Goal: Find specific page/section: Locate a particular part of the current website

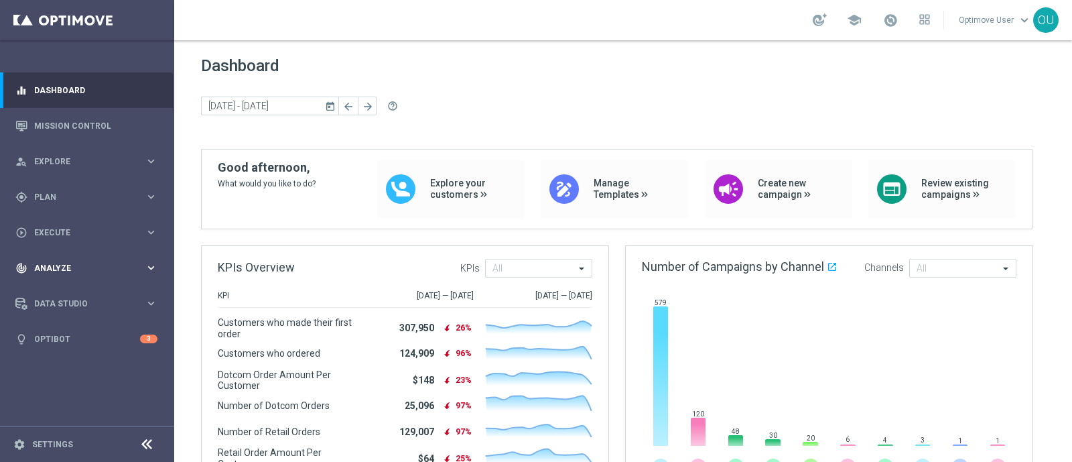
click at [96, 273] on div "track_changes Analyze" at bounding box center [79, 268] width 129 height 12
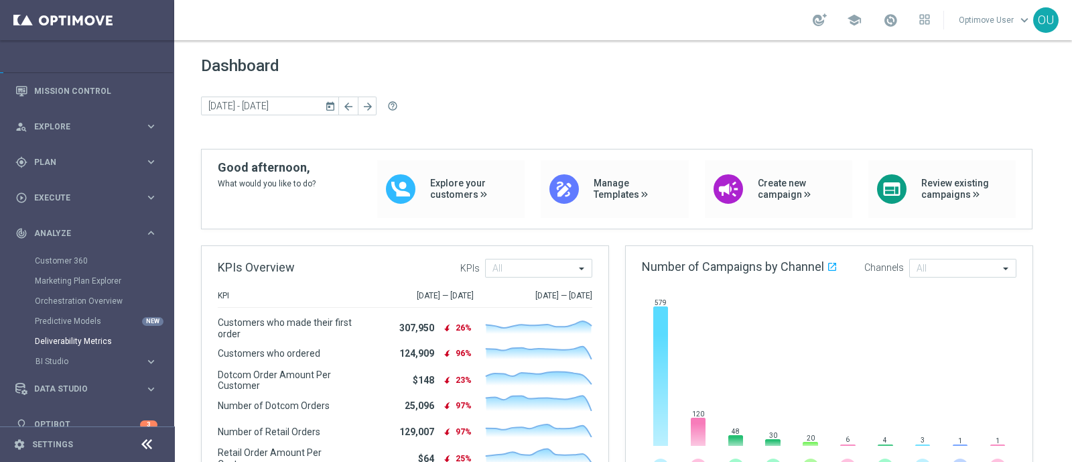
scroll to position [54, 0]
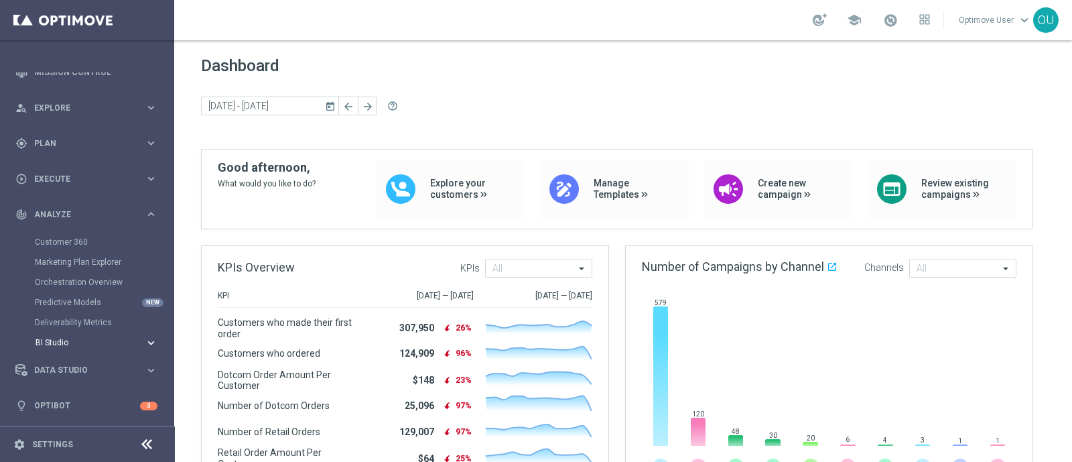
click at [70, 340] on span "BI Studio" at bounding box center [84, 342] width 96 height 8
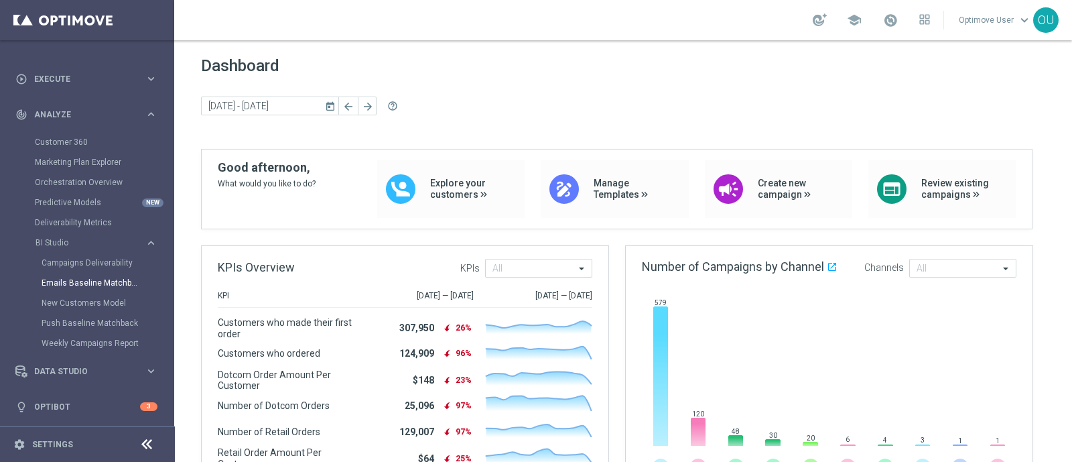
scroll to position [154, 0]
click at [102, 286] on link "Emails Baseline Matchback" at bounding box center [91, 282] width 98 height 11
